Goal: Information Seeking & Learning: Learn about a topic

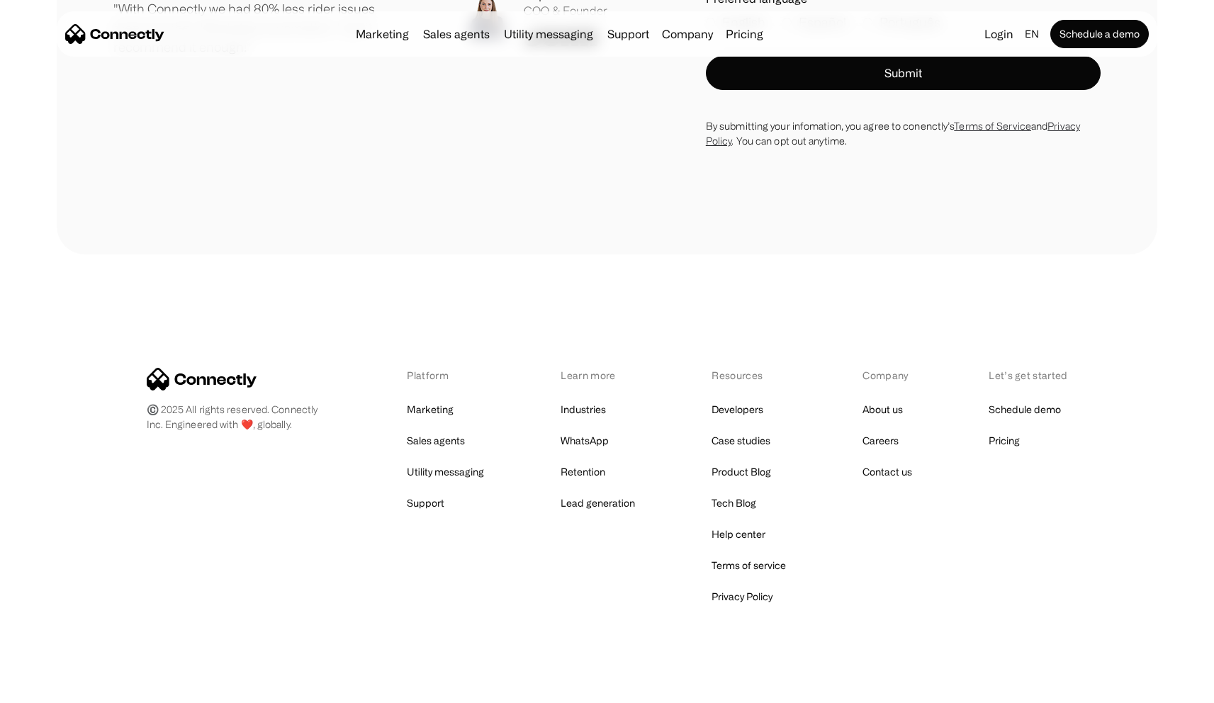
scroll to position [8047, 0]
click at [744, 587] on link "Privacy Policy" at bounding box center [741, 597] width 61 height 20
click at [755, 556] on link "Terms of service" at bounding box center [748, 566] width 74 height 20
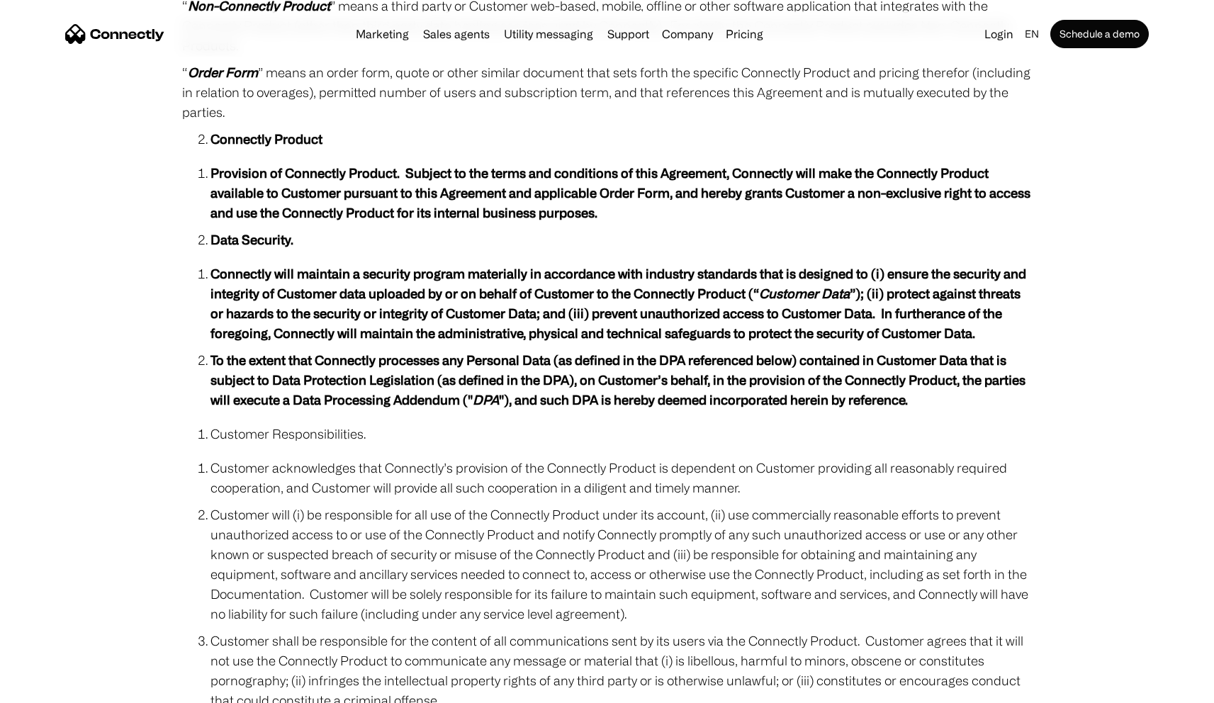
scroll to position [909, 0]
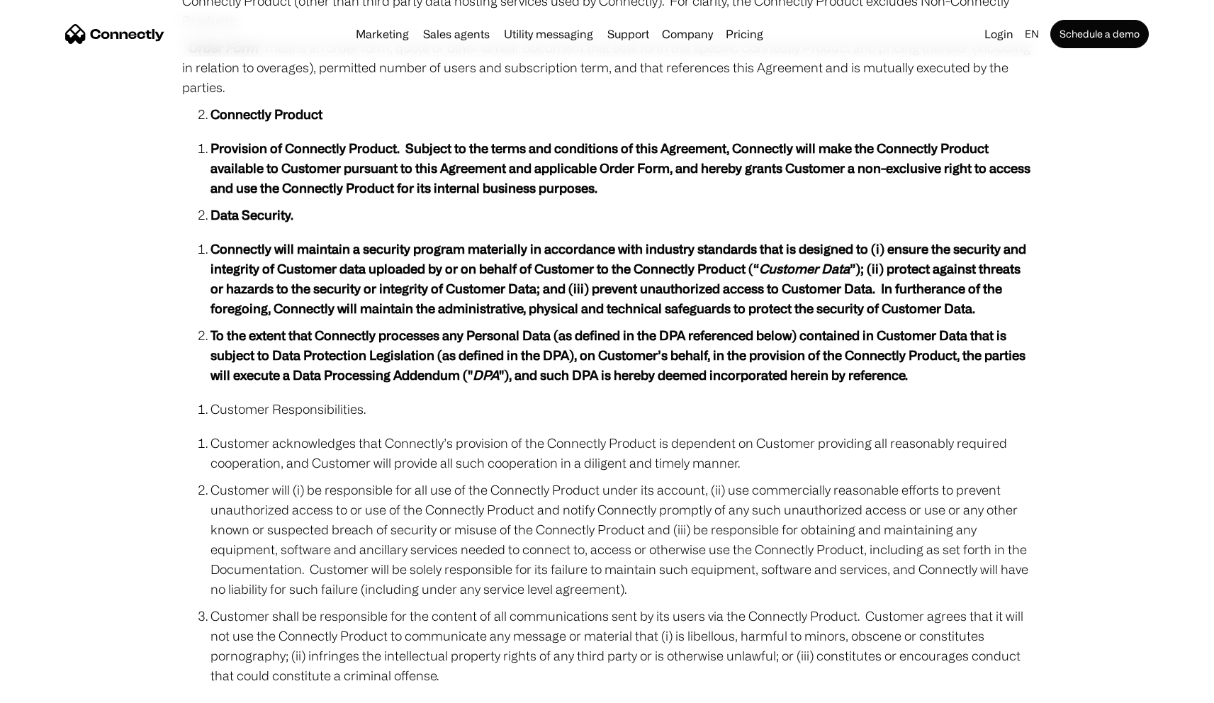
click at [602, 201] on ol "Provision of Connectly Product. Subject to the terms and conditions of this Agr…" at bounding box center [607, 185] width 850 height 94
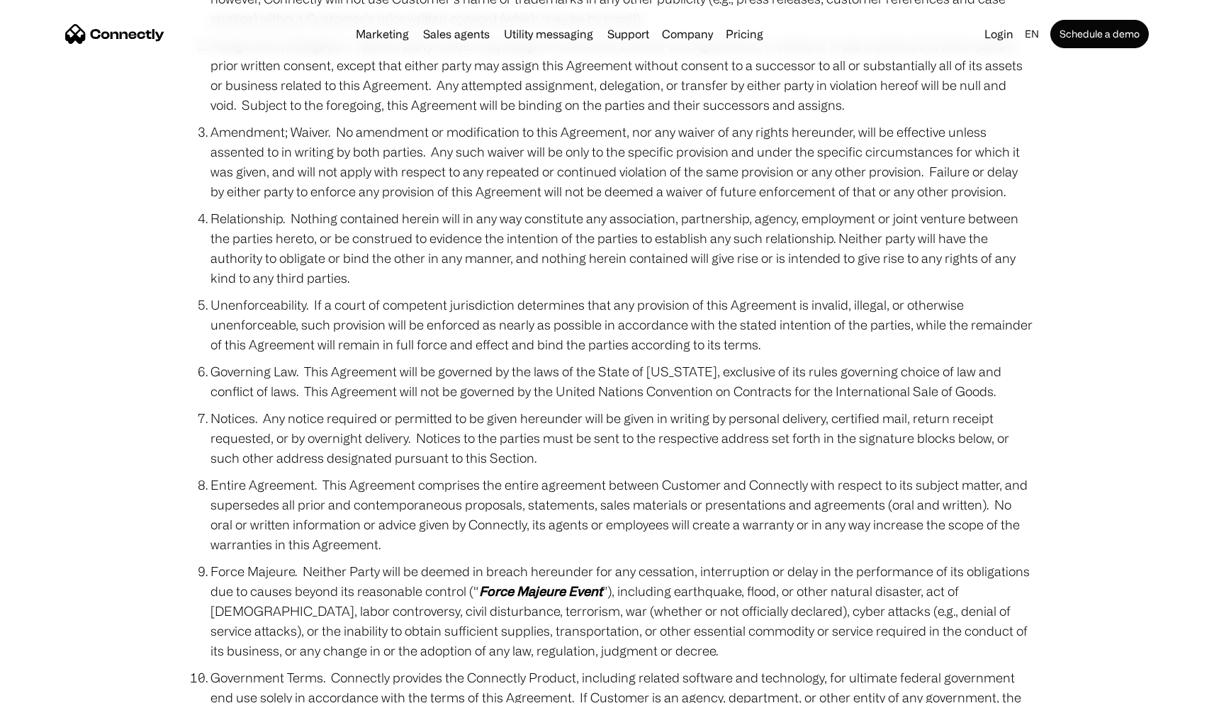
scroll to position [913, 0]
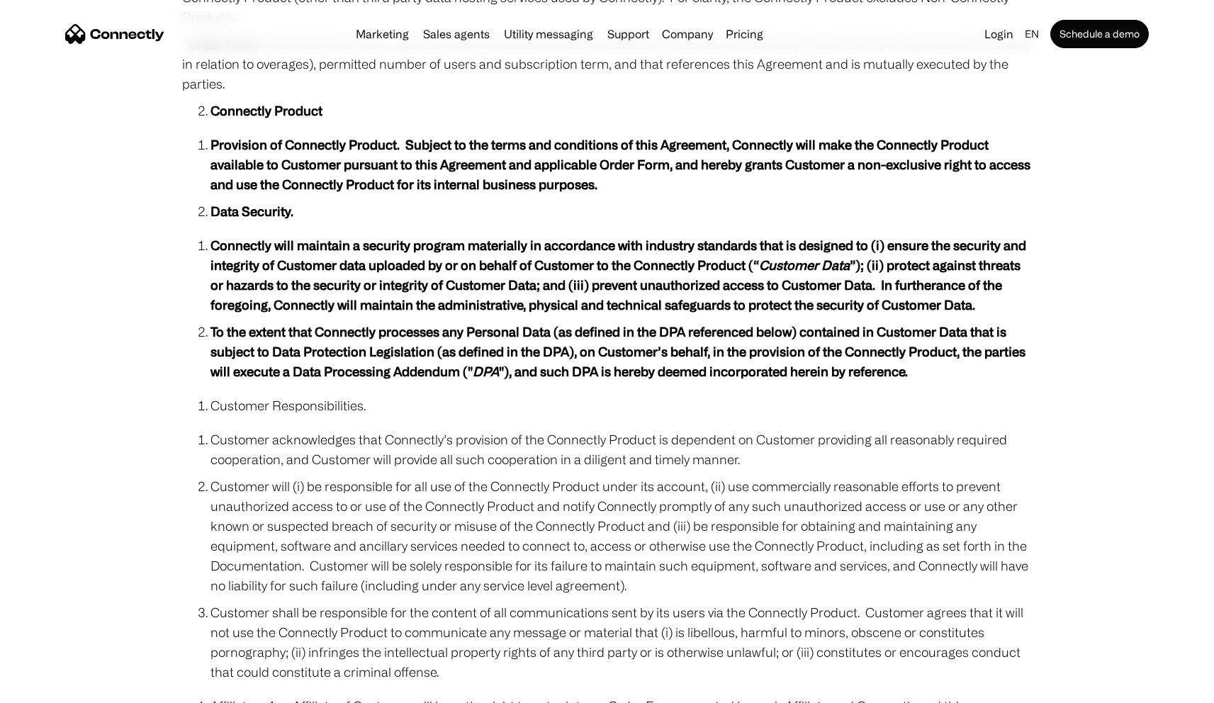
click at [534, 383] on ol "Connectly will maintain a security program materially in accordance with indust…" at bounding box center [607, 311] width 850 height 153
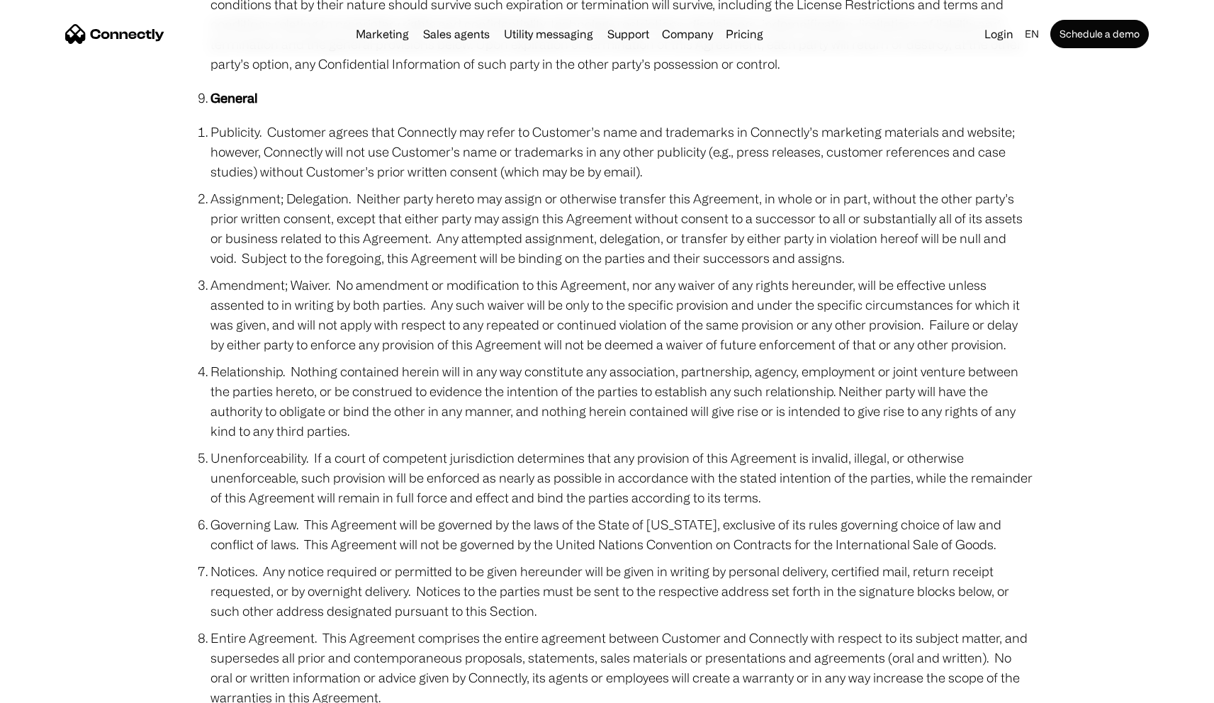
scroll to position [866, 0]
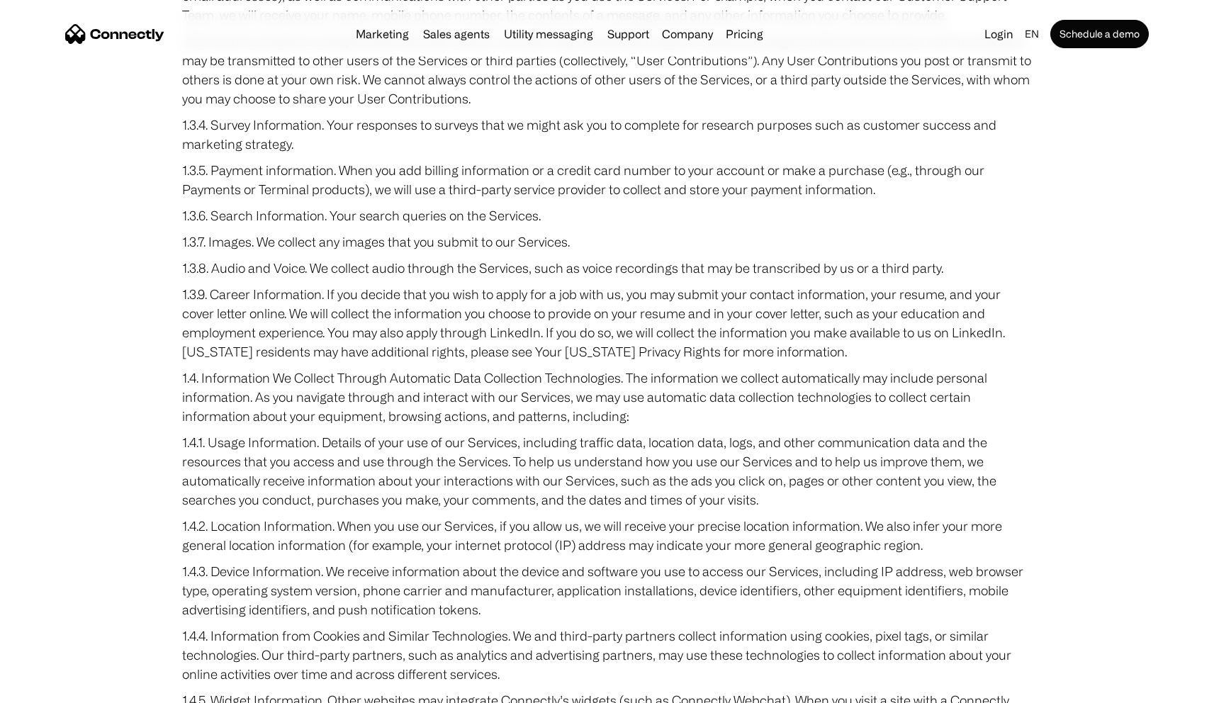
scroll to position [5288, 0]
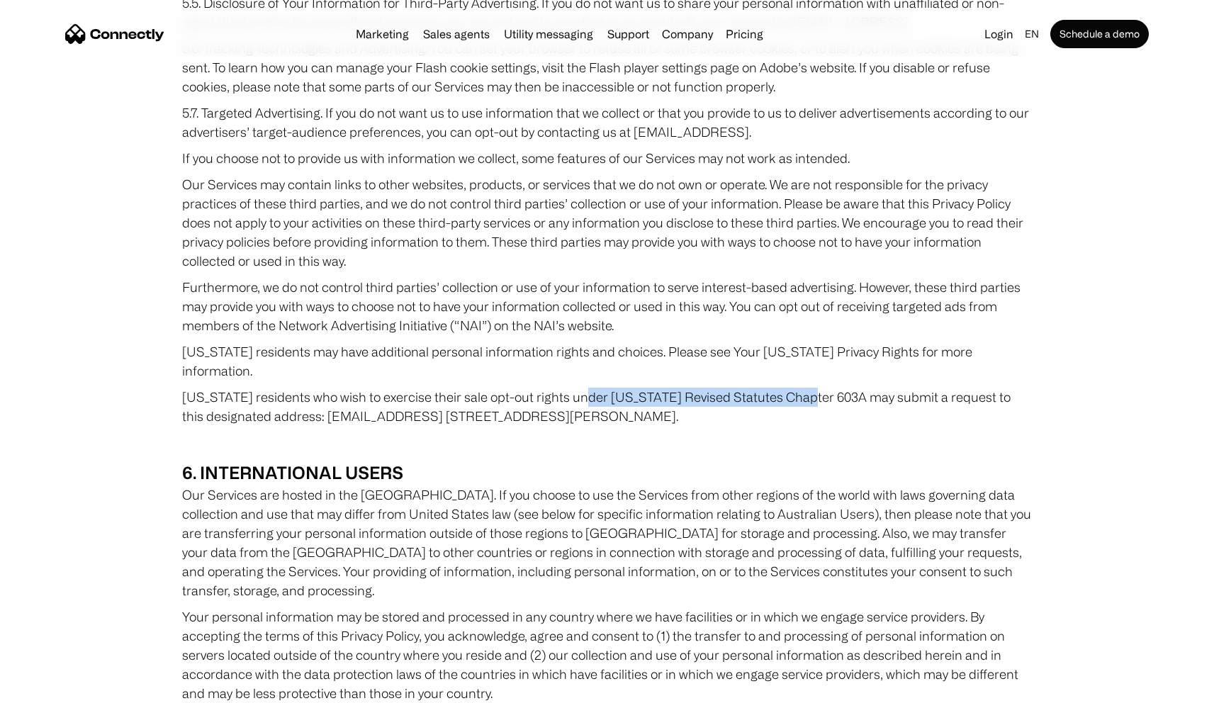
drag, startPoint x: 582, startPoint y: 378, endPoint x: 807, endPoint y: 375, distance: 225.4
click at [807, 388] on p "[US_STATE] residents who wish to exercise their sale opt-out rights under [US_S…" at bounding box center [607, 407] width 850 height 38
copy p "[US_STATE] Revised Statutes Chapter 603A"
click at [597, 254] on p "Our Services may contain links to other websites, products, or services that we…" at bounding box center [607, 223] width 850 height 96
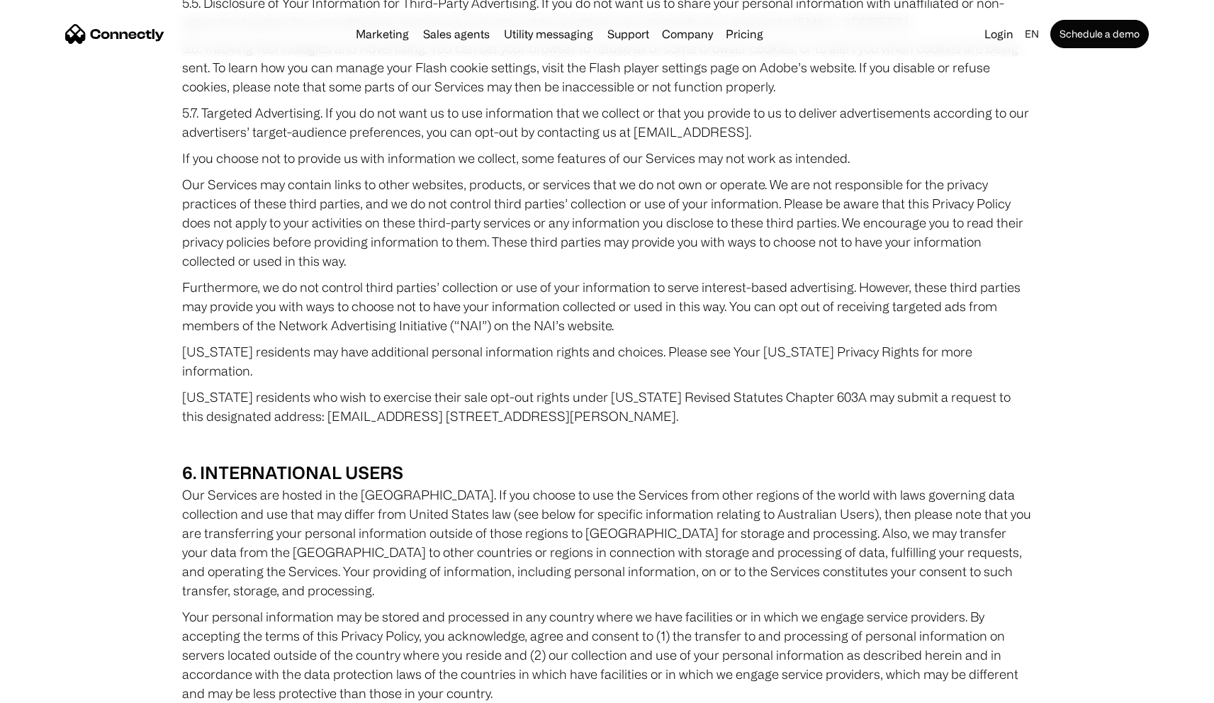
scroll to position [1516, 0]
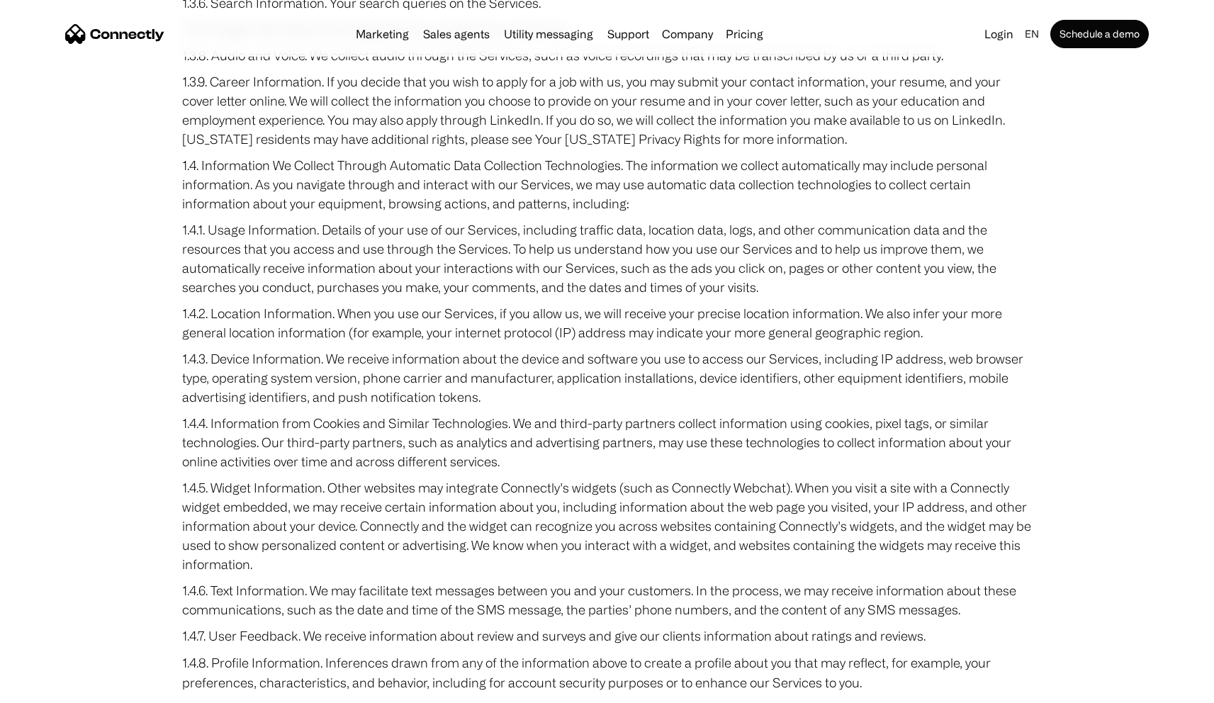
click at [818, 149] on p "1.3.9. Career Information. If you decide that you wish to apply for a job with …" at bounding box center [607, 110] width 850 height 77
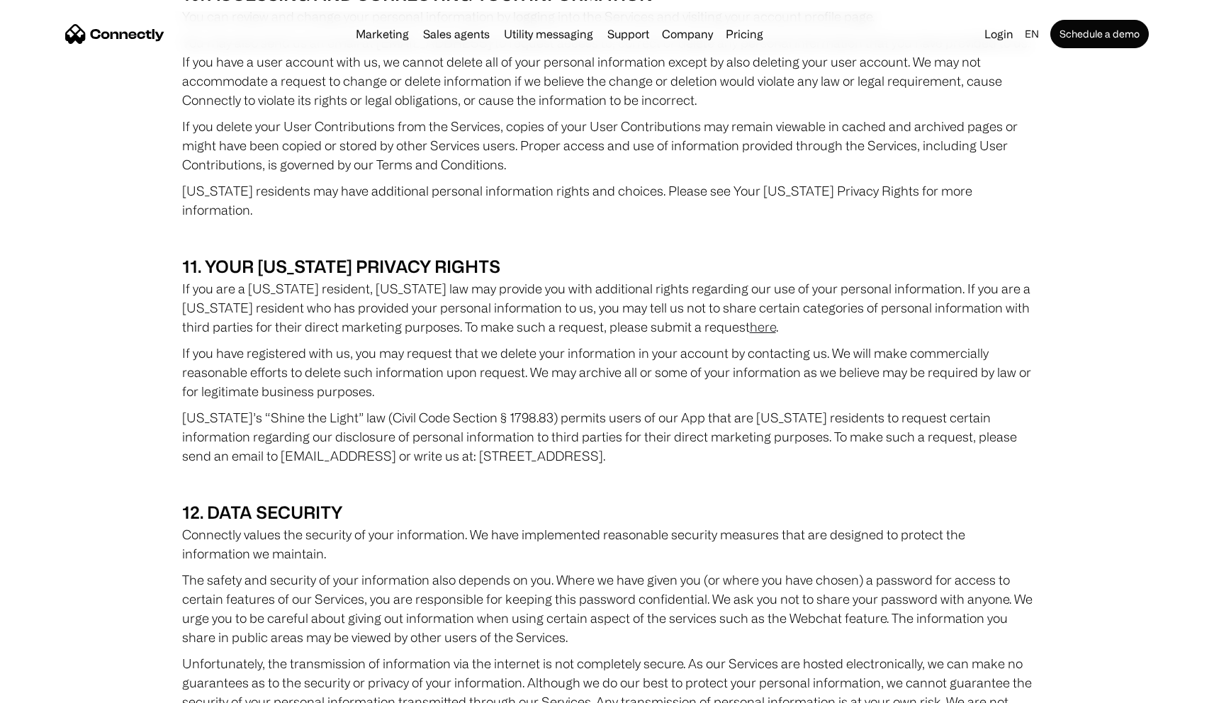
scroll to position [7320, 0]
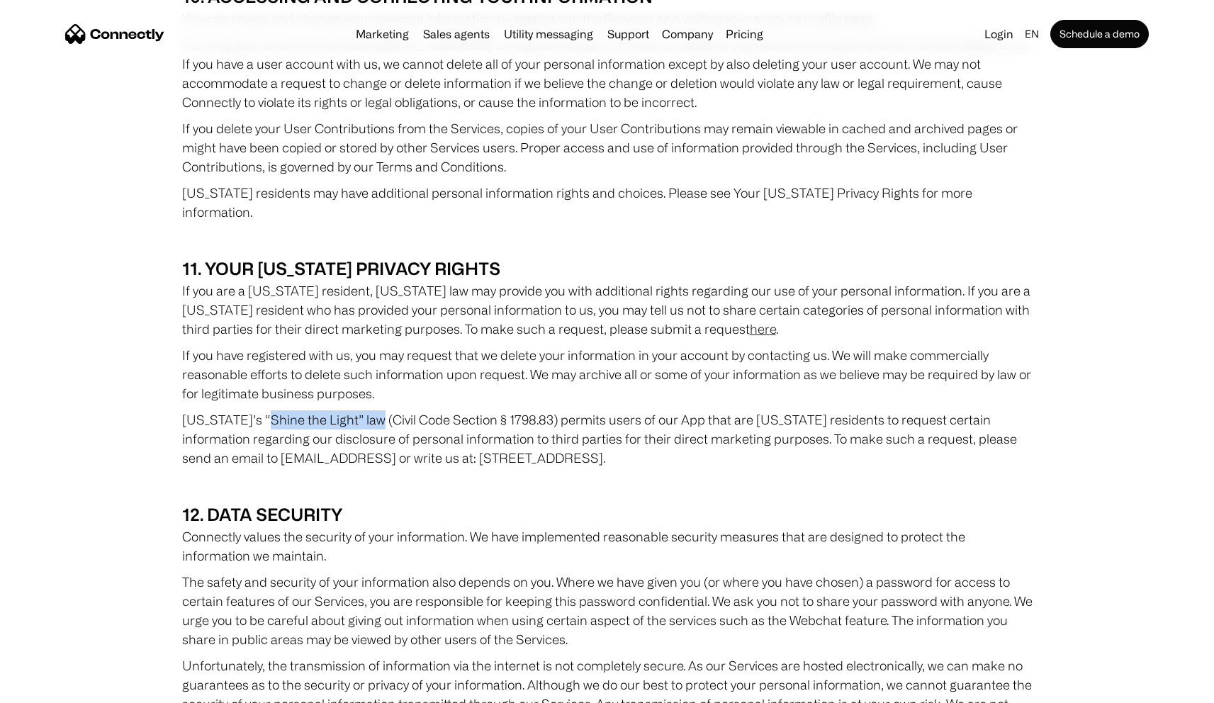
drag, startPoint x: 255, startPoint y: 339, endPoint x: 367, endPoint y: 337, distance: 112.0
click at [367, 410] on p "[US_STATE]’s “Shine the Light” law (Civil Code Section § 1798.83) permits users…" at bounding box center [607, 438] width 850 height 57
copy p "Shine the Light” law"
click at [624, 475] on p "‍" at bounding box center [607, 485] width 850 height 20
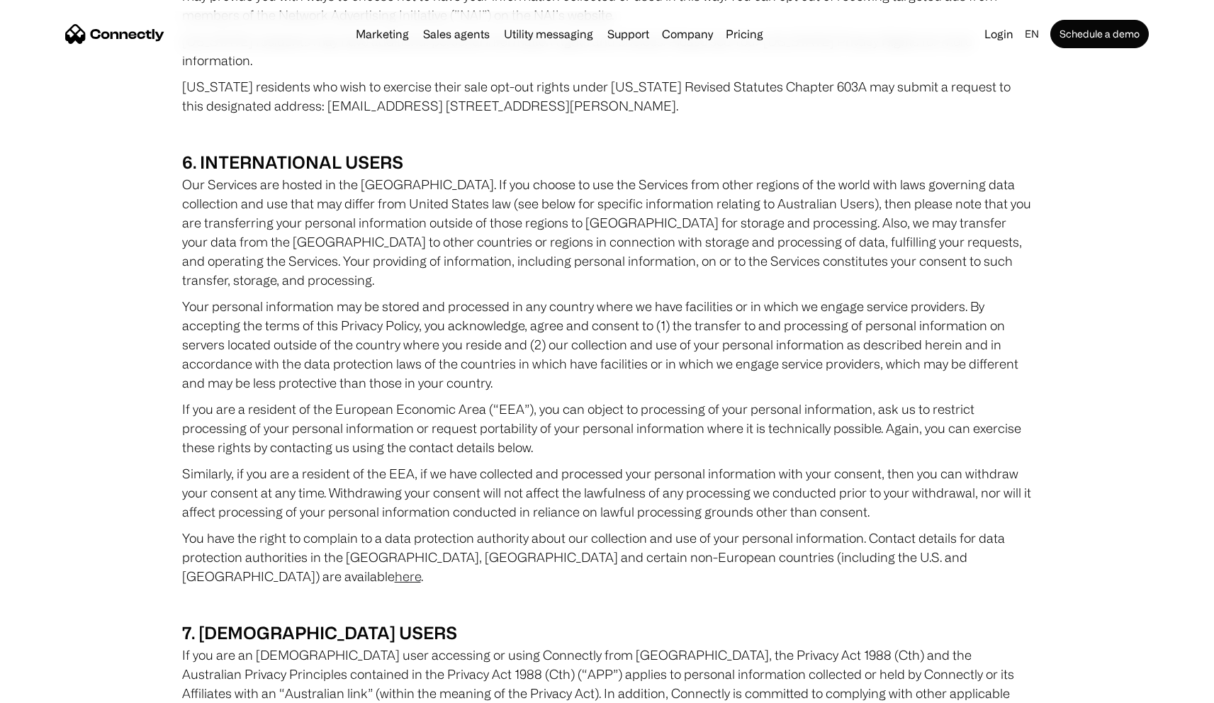
scroll to position [3822, 0]
